Goal: Task Accomplishment & Management: Use online tool/utility

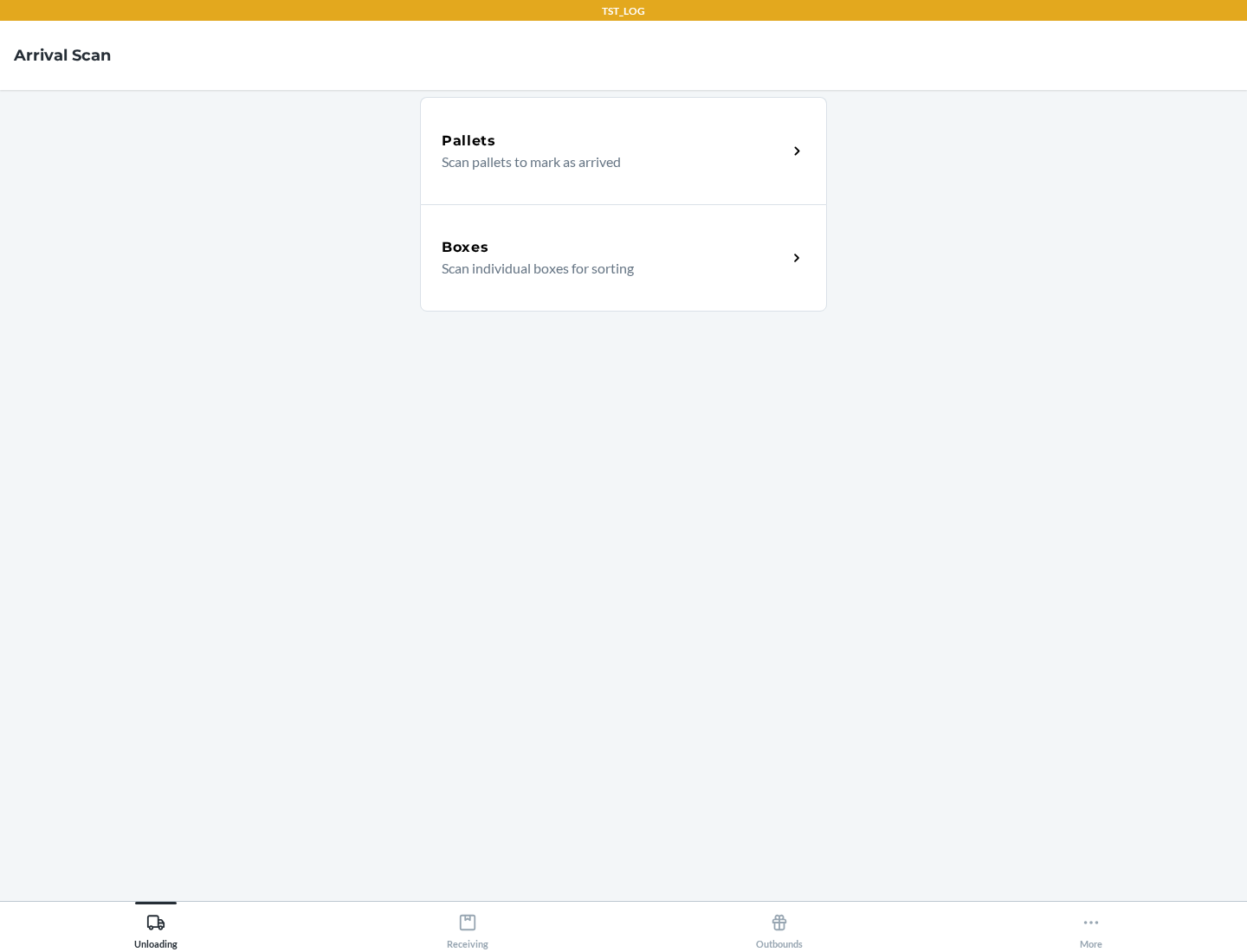
click at [614, 248] on div "Boxes" at bounding box center [614, 247] width 345 height 21
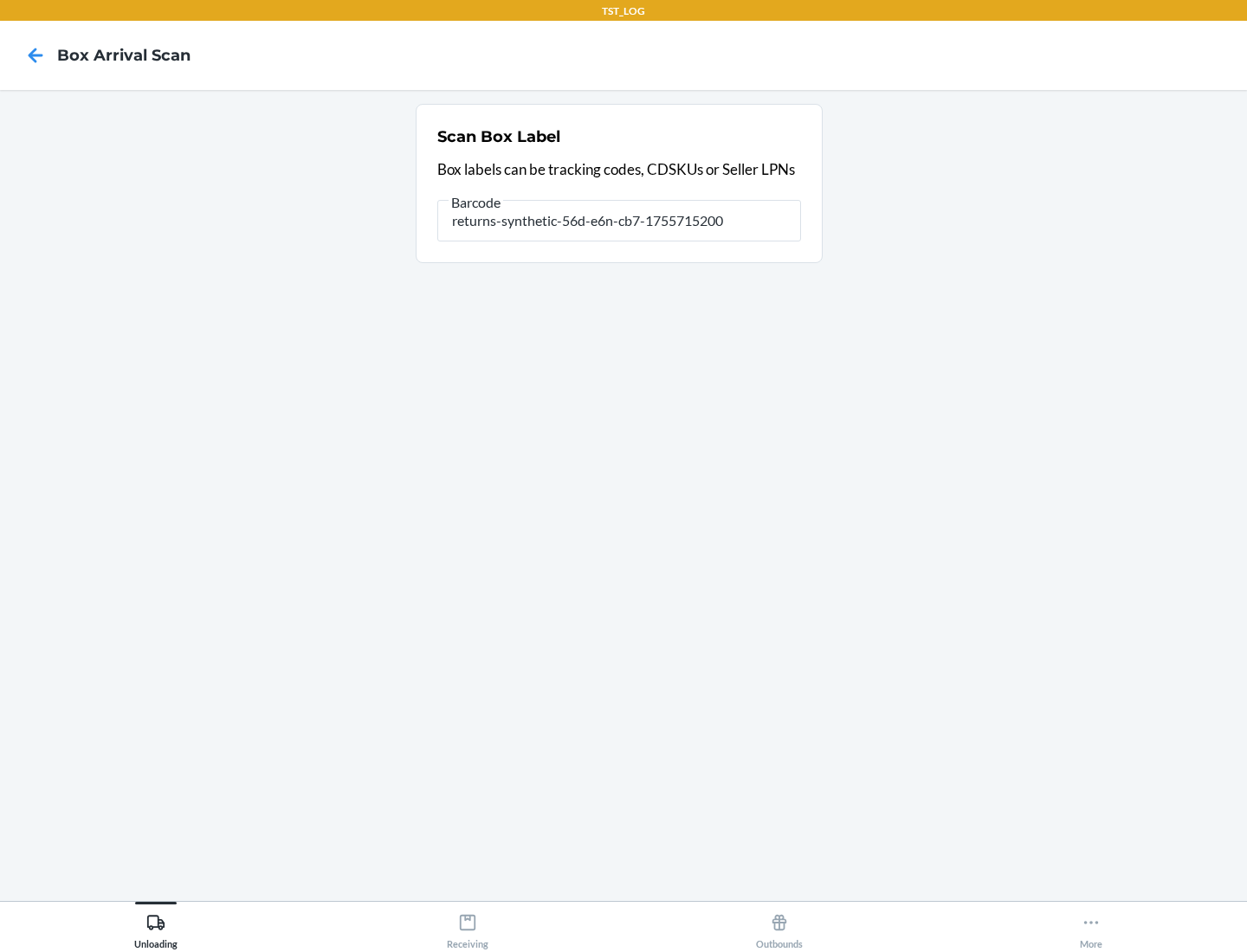
type input "returns-synthetic-56d-e6n-cb7-1755715200"
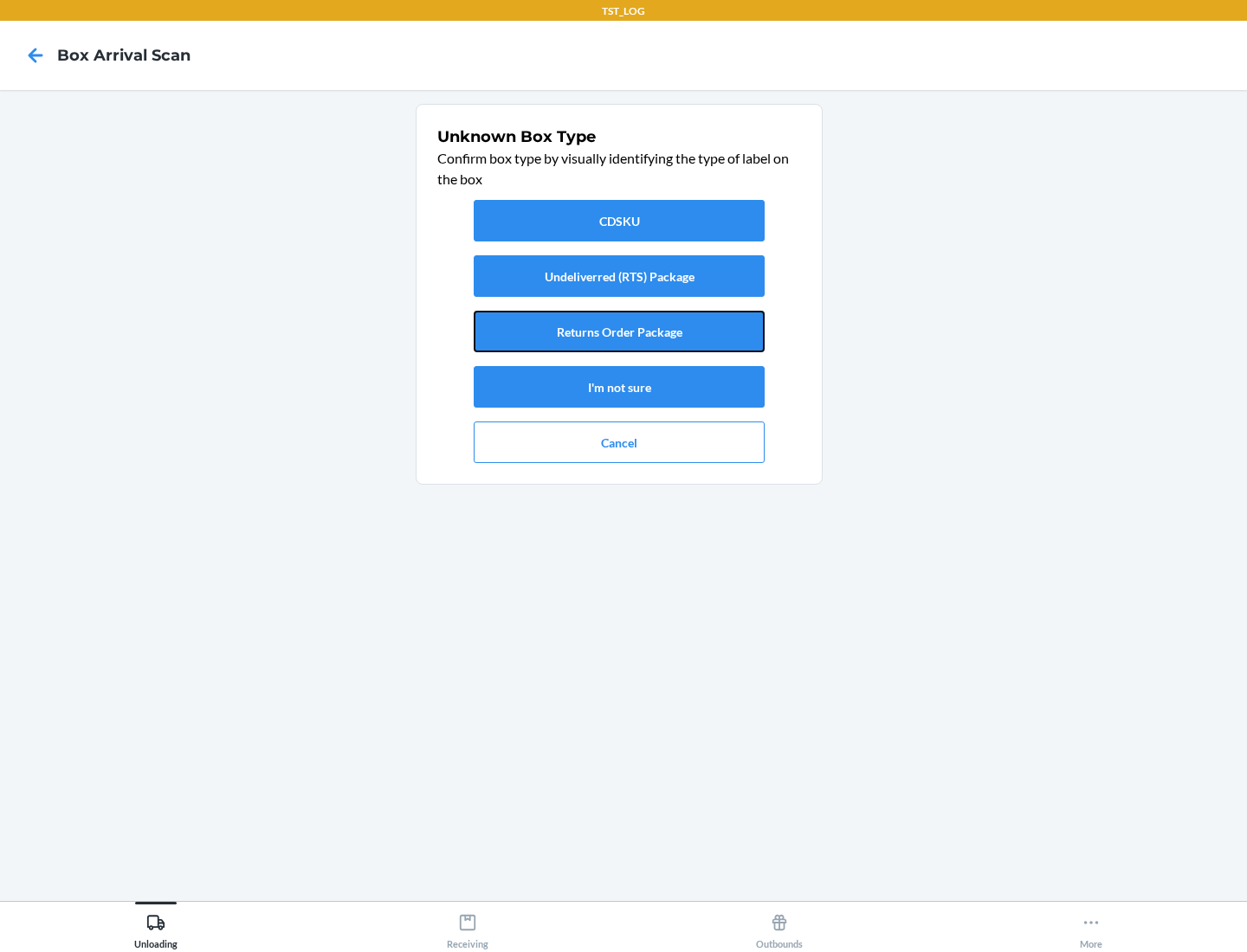
click at [619, 331] on button "Returns Order Package" at bounding box center [618, 331] width 291 height 42
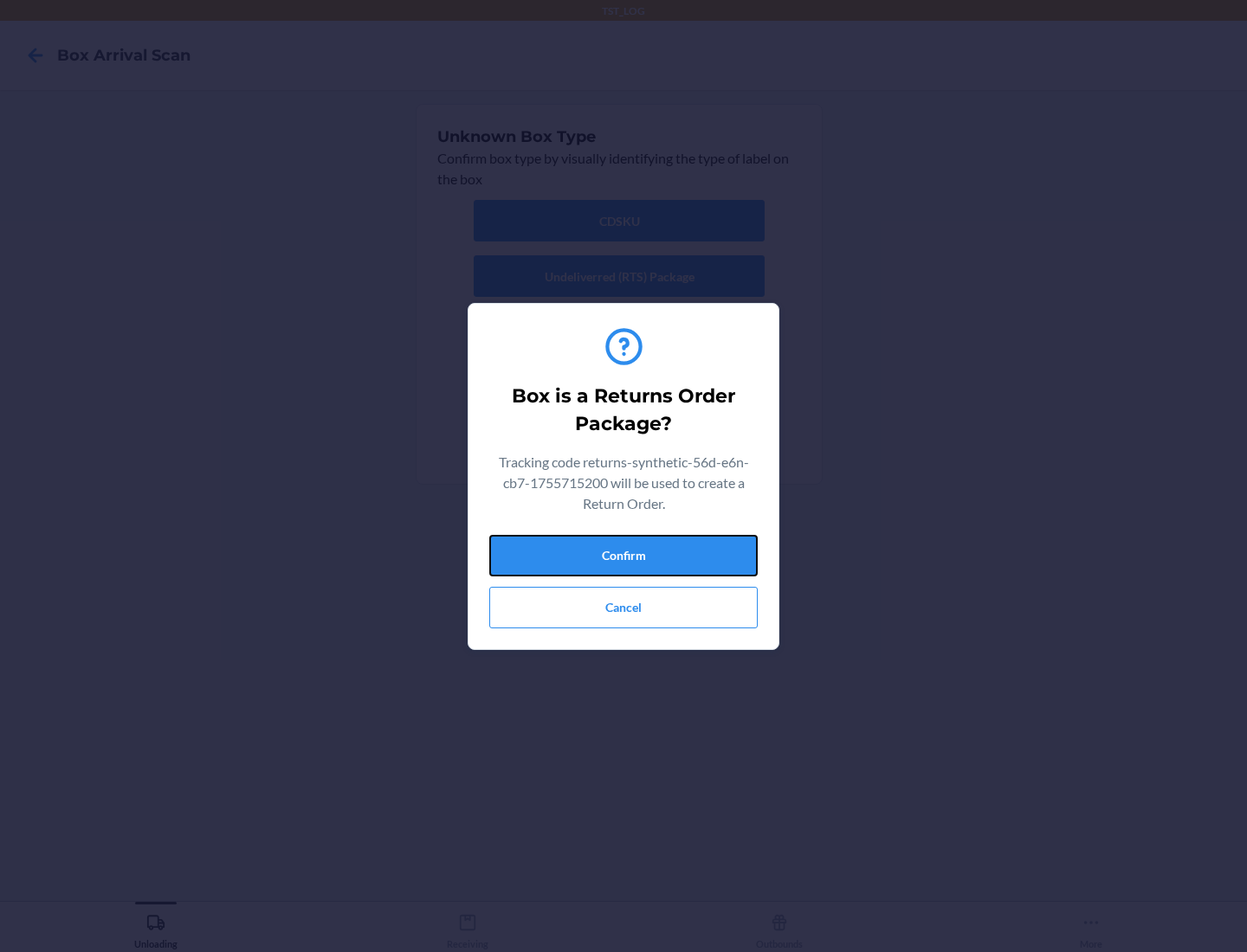
click at [623, 555] on button "Confirm" at bounding box center [623, 555] width 269 height 42
